Goal: Check status

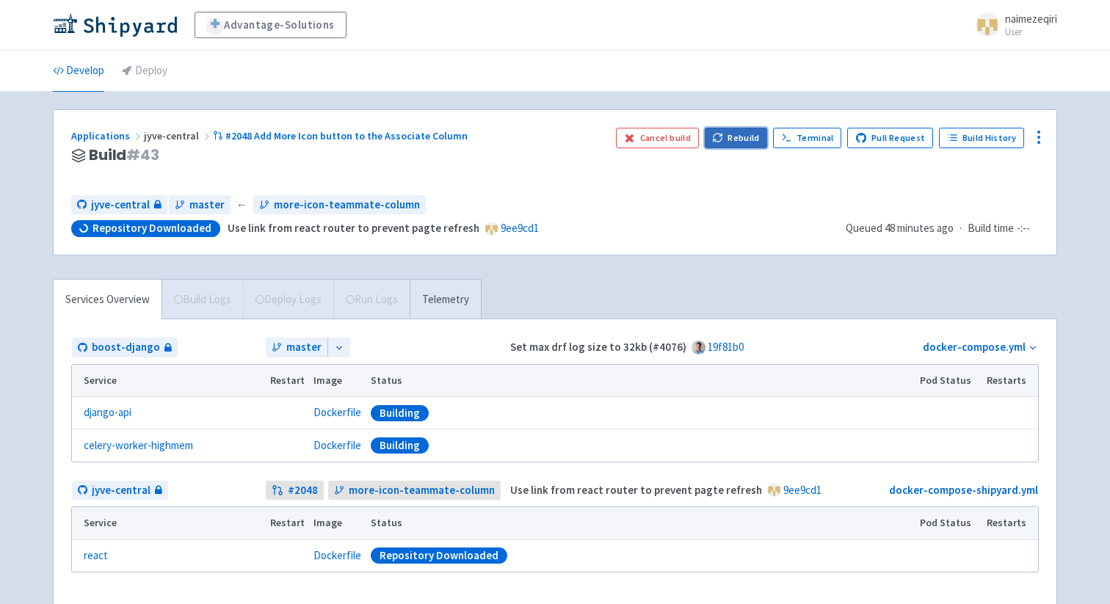
click at [745, 141] on button "Rebuild" at bounding box center [736, 138] width 63 height 21
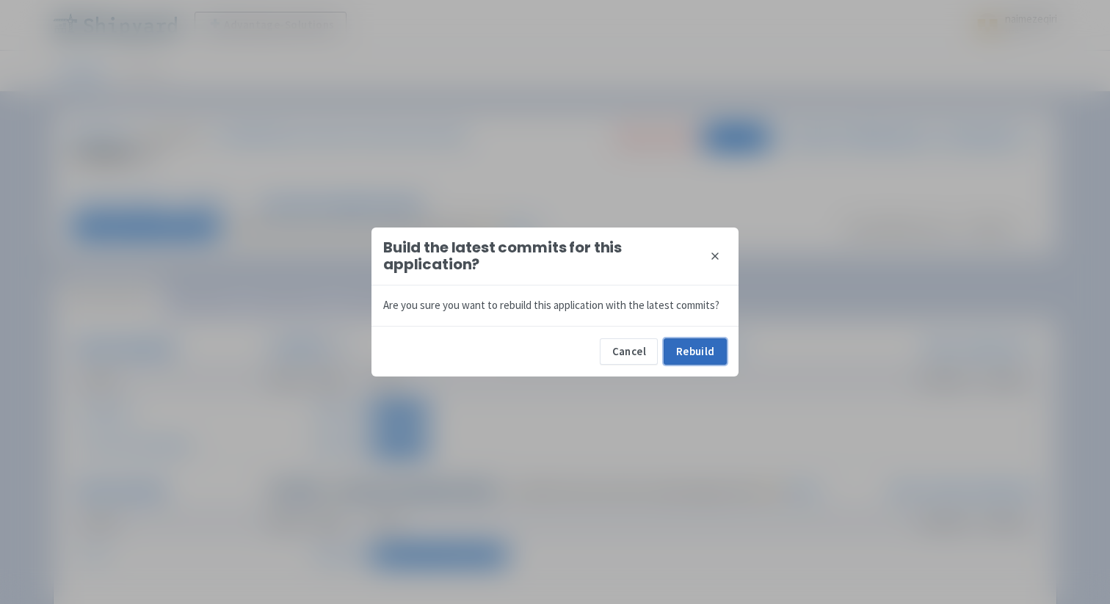
click at [708, 347] on button "Rebuild" at bounding box center [695, 351] width 63 height 26
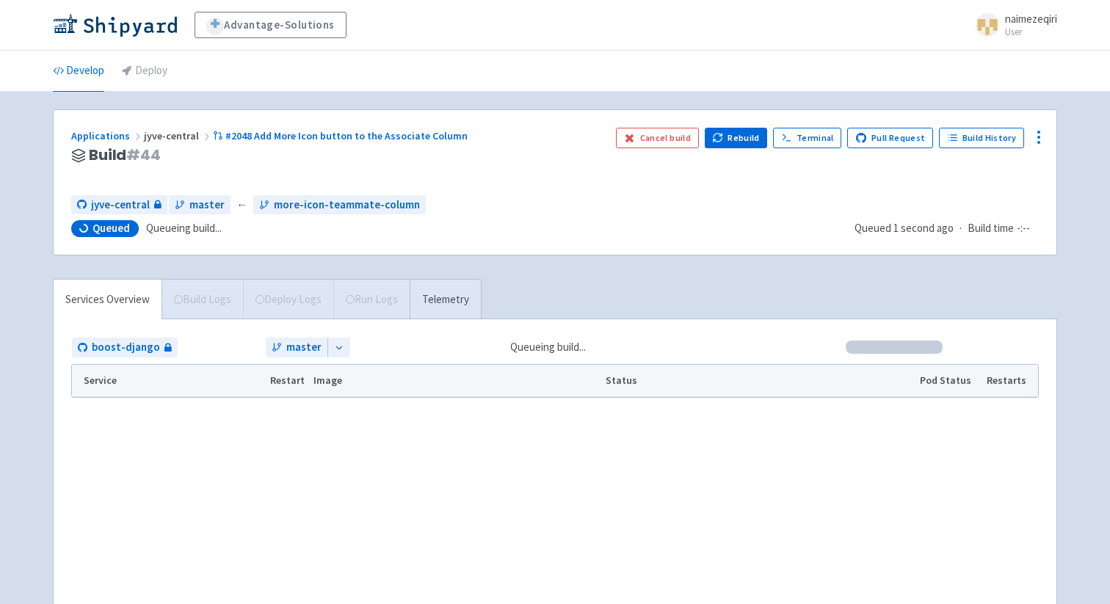
scroll to position [90, 0]
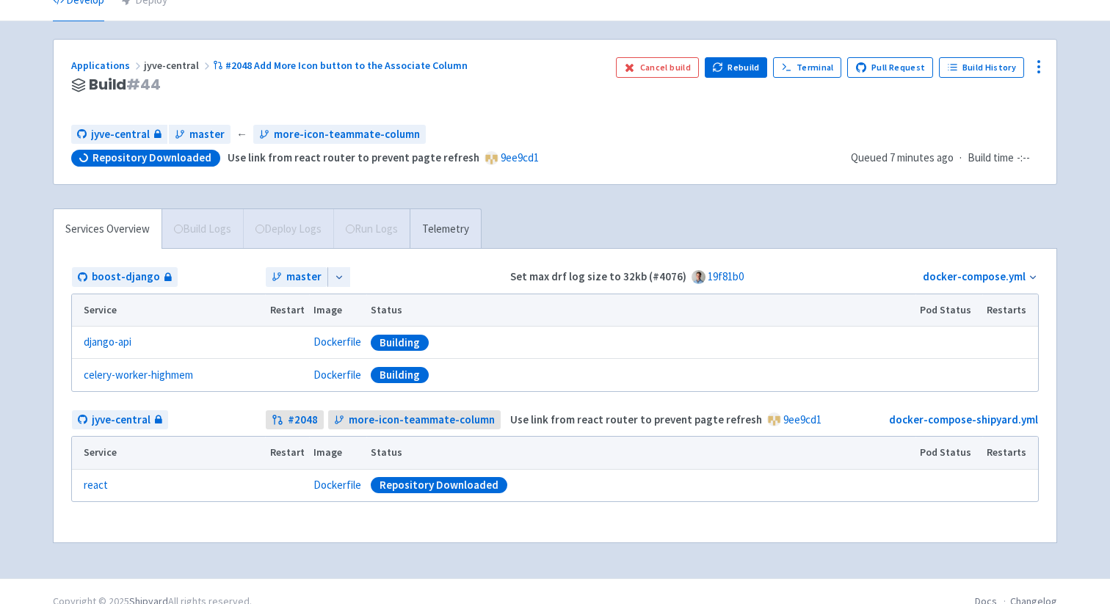
scroll to position [90, 0]
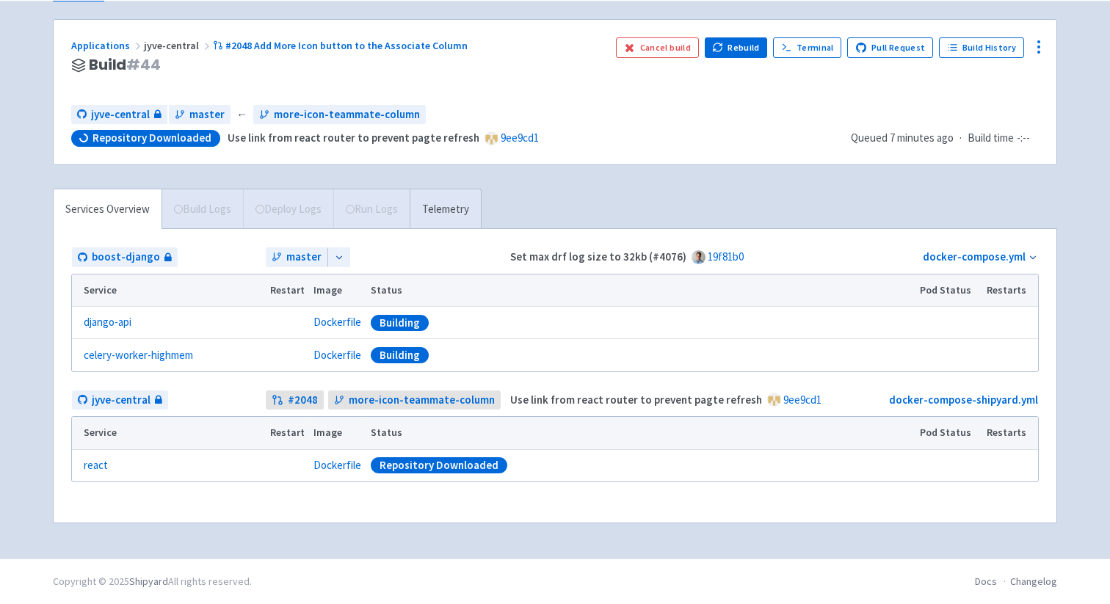
click at [342, 254] on div at bounding box center [338, 257] width 23 height 20
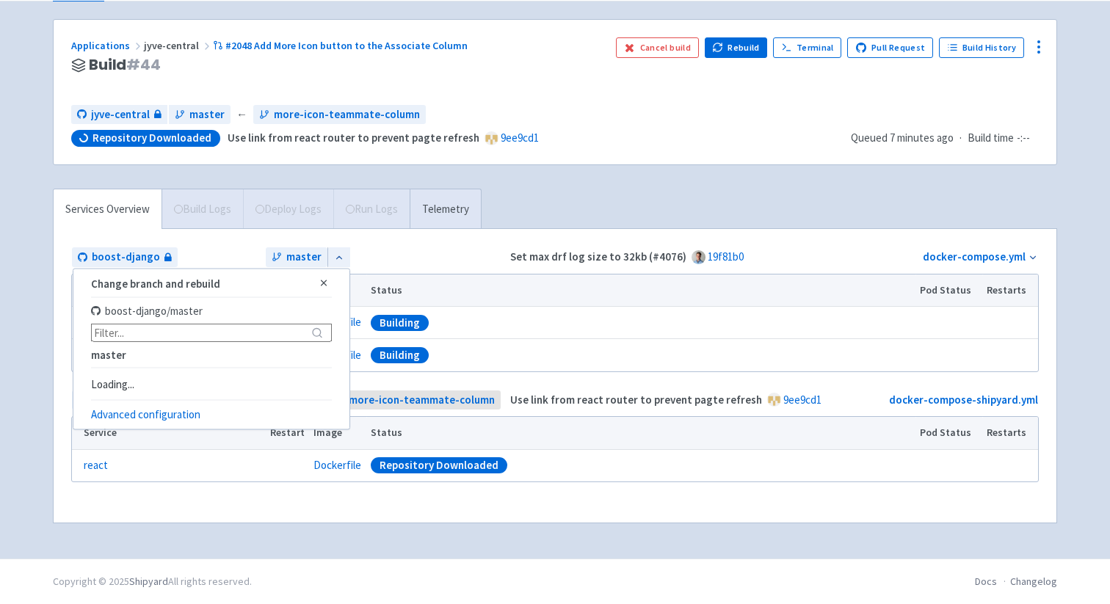
click at [15, 338] on div "Advantage-Solutions naimezeqiri User Profile Sign out Develop Deploy #" at bounding box center [555, 234] width 1110 height 649
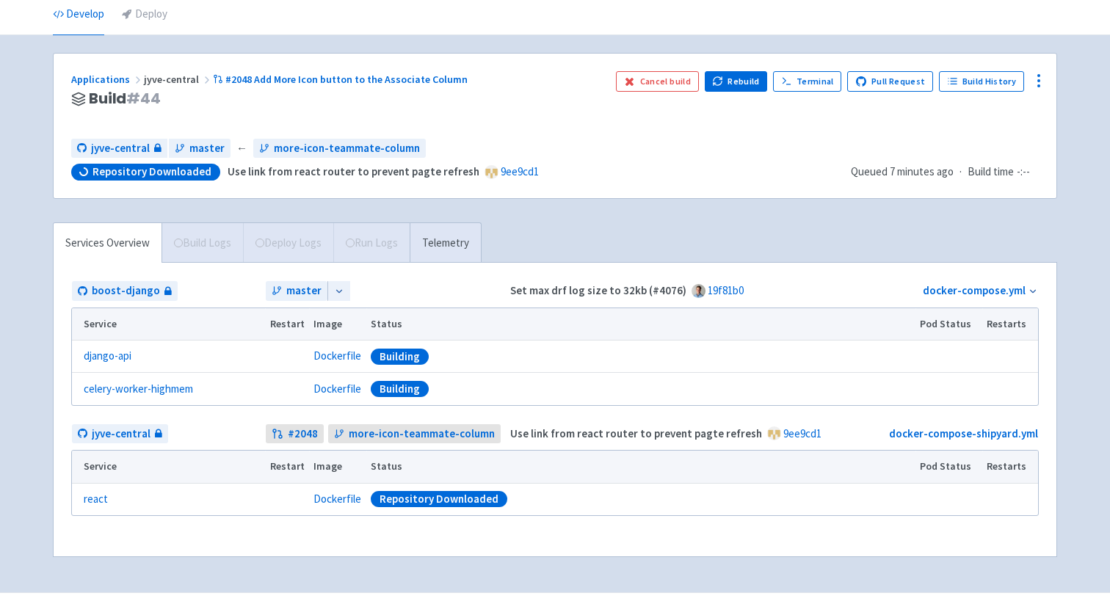
scroll to position [52, 0]
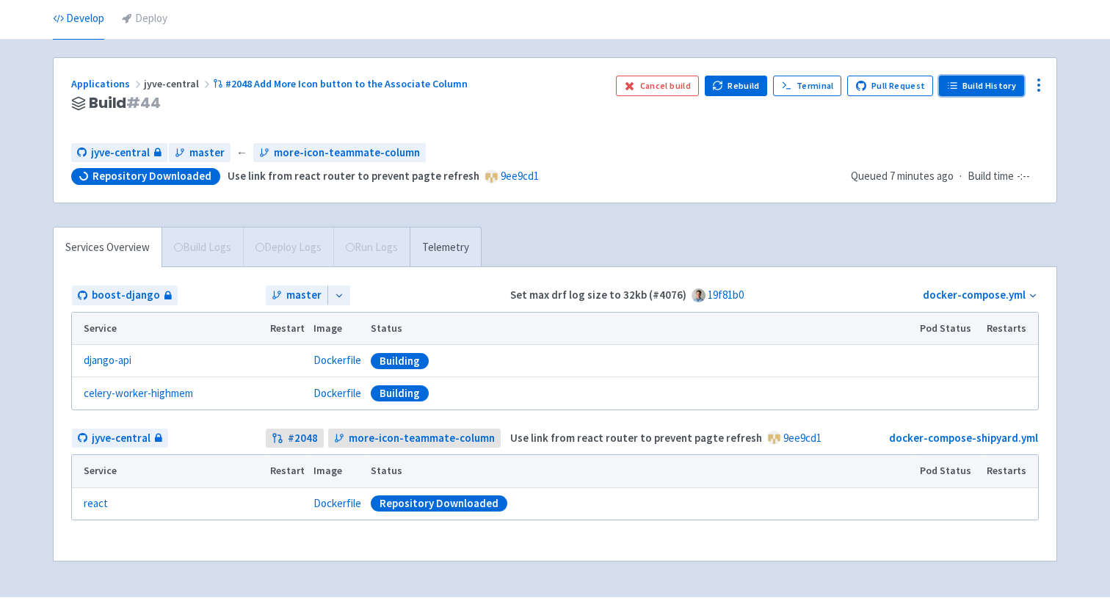
click at [987, 88] on link "Build History" at bounding box center [981, 86] width 85 height 21
